Goal: Task Accomplishment & Management: Use online tool/utility

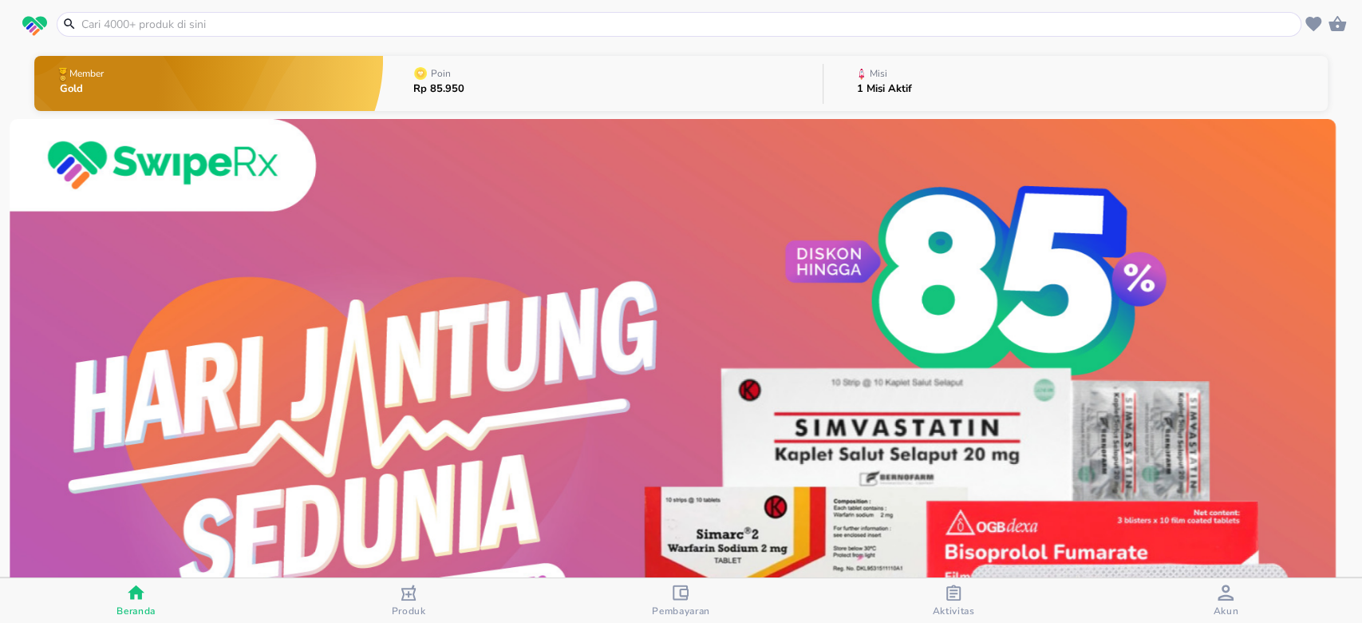
click at [971, 67] on button "Misi 1 Misi Aktif" at bounding box center [1076, 83] width 504 height 63
